Goal: Communication & Community: Participate in discussion

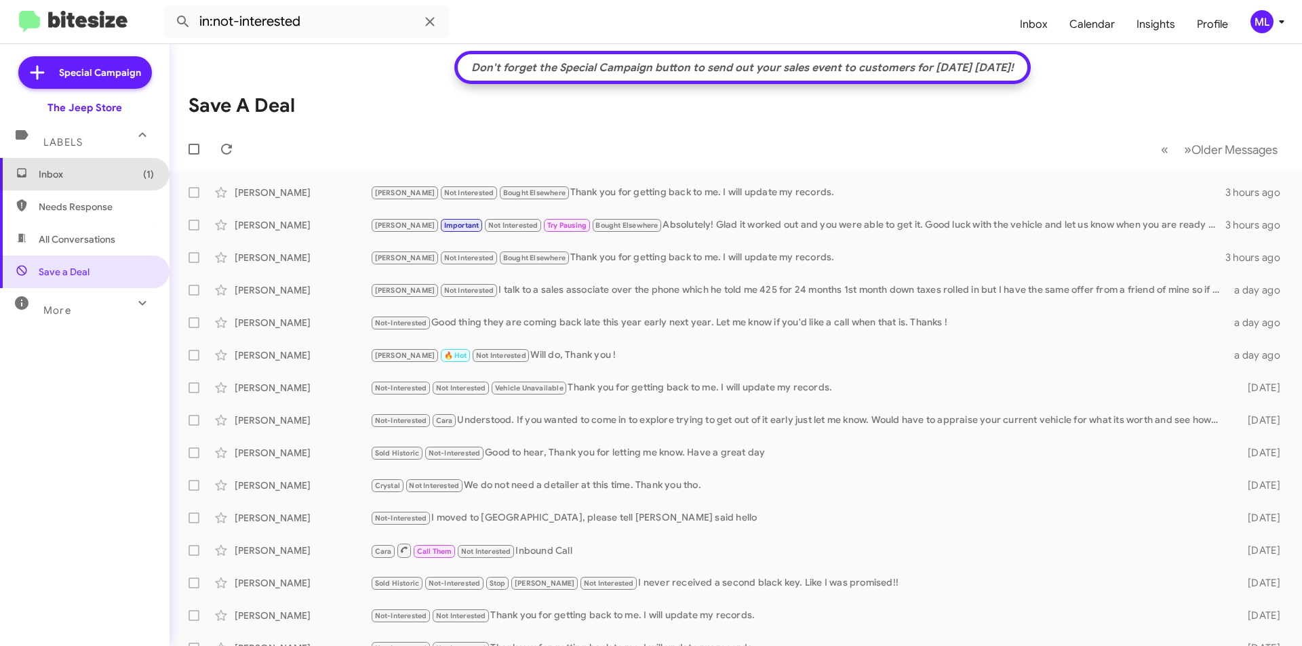
click at [83, 161] on span "Inbox (1)" at bounding box center [85, 174] width 170 height 33
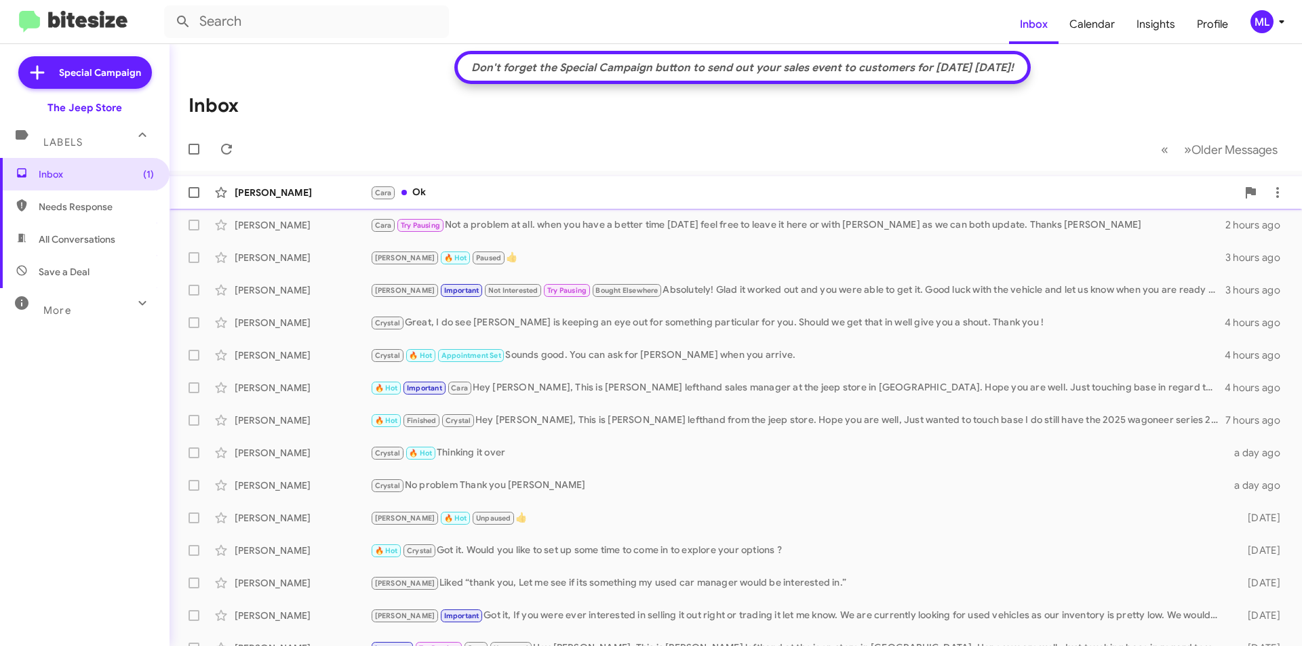
click at [435, 195] on div "[PERSON_NAME]" at bounding box center [803, 193] width 867 height 16
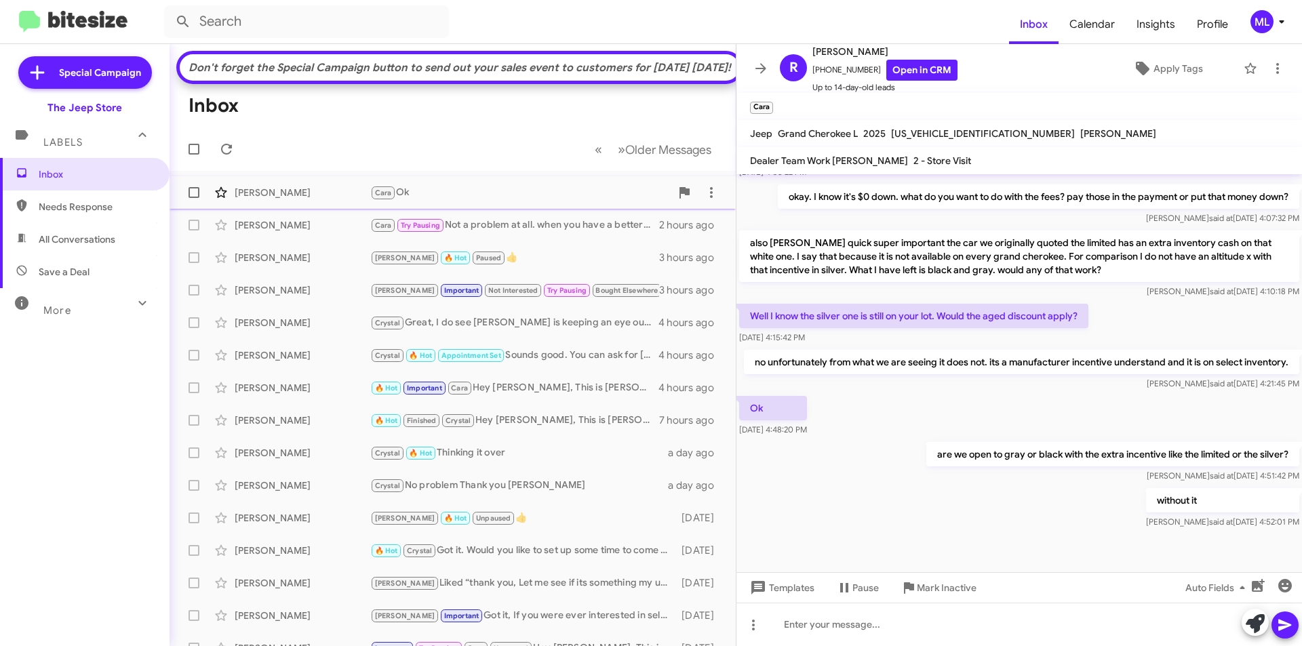
scroll to position [700, 0]
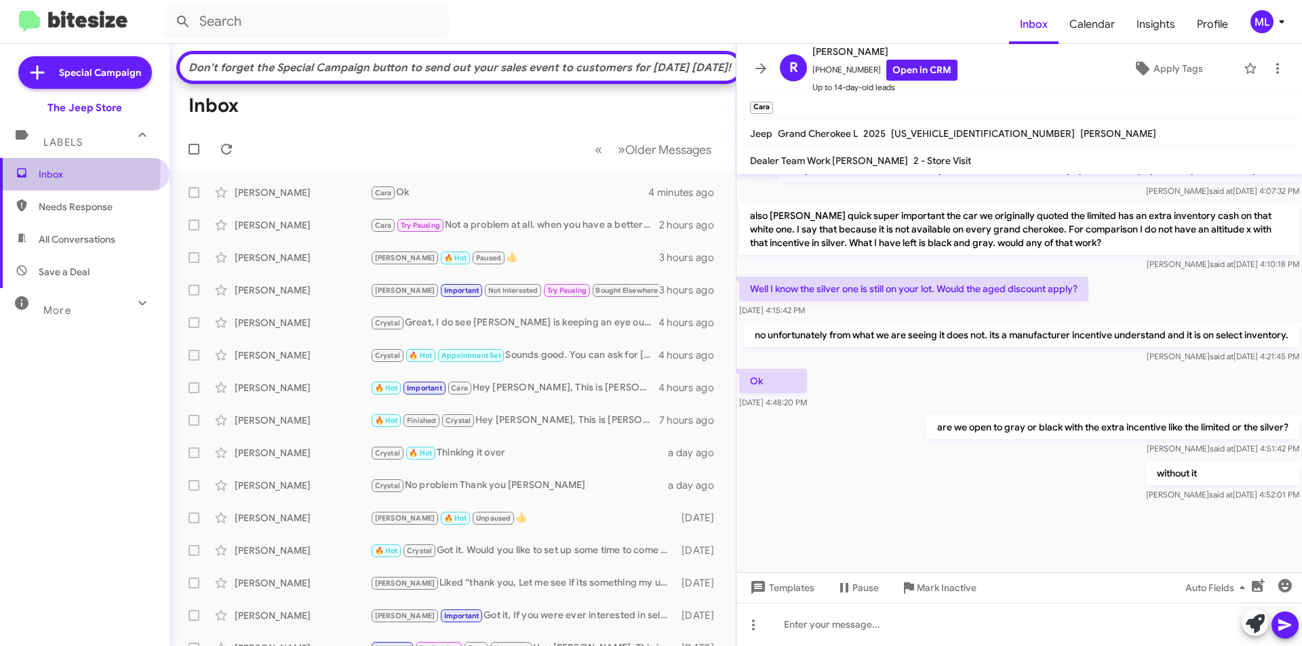
click at [39, 171] on span "Inbox" at bounding box center [96, 174] width 115 height 14
